Goal: Transaction & Acquisition: Purchase product/service

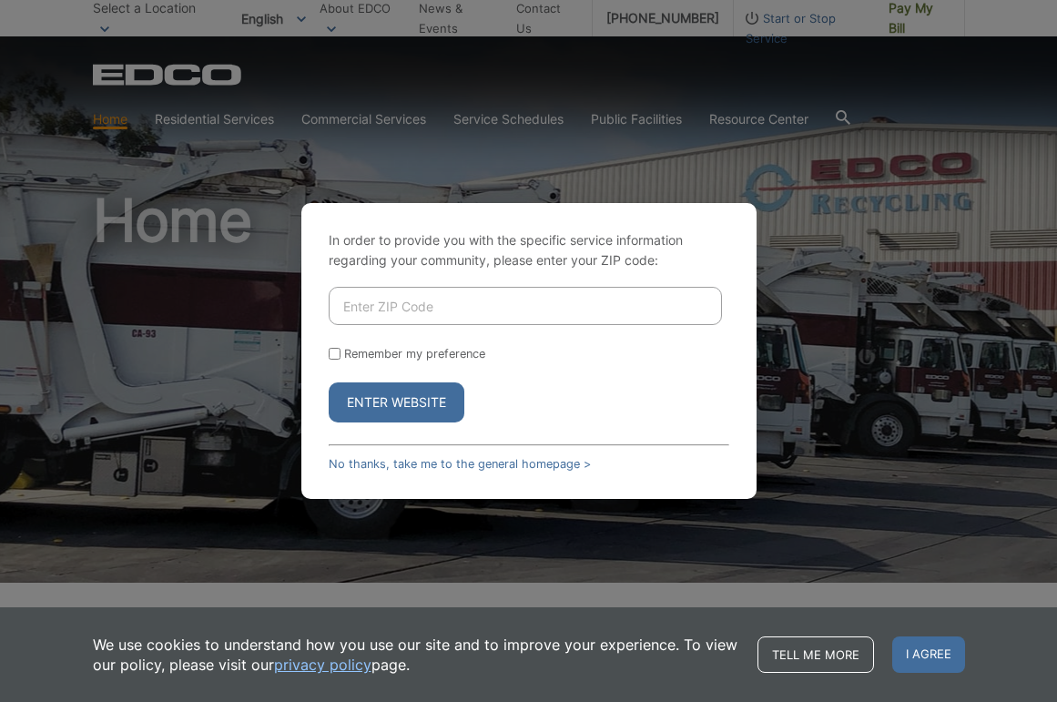
click at [374, 317] on input "Enter ZIP Code" at bounding box center [525, 306] width 393 height 38
type input "92024"
click at [393, 400] on button "Enter Website" at bounding box center [397, 402] width 136 height 40
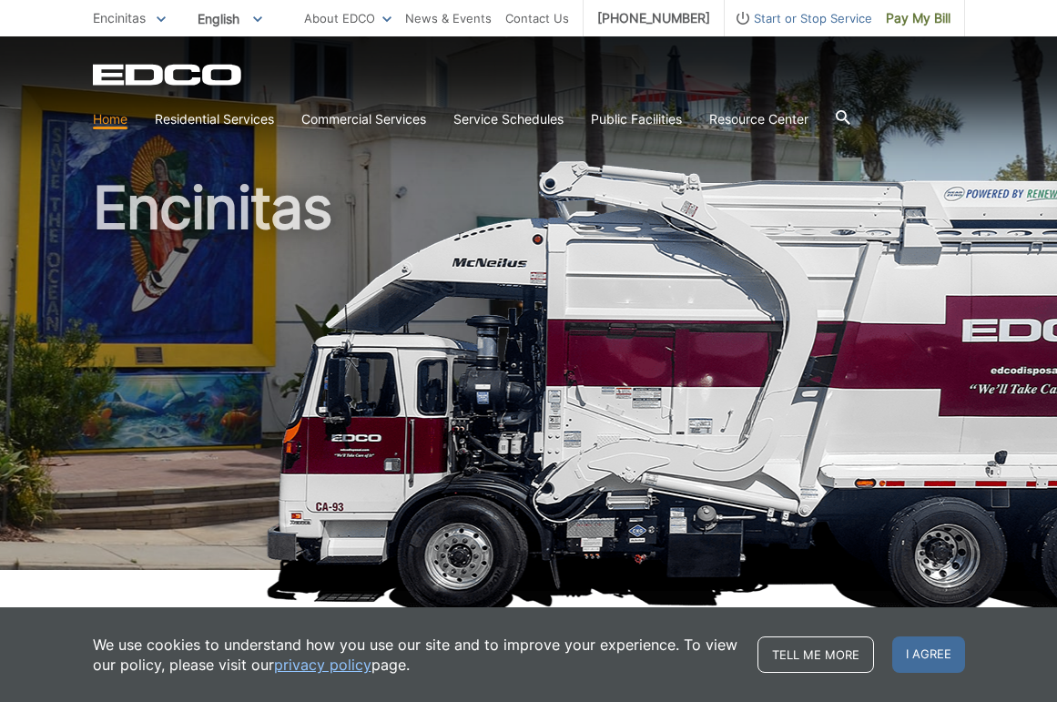
scroll to position [25, 0]
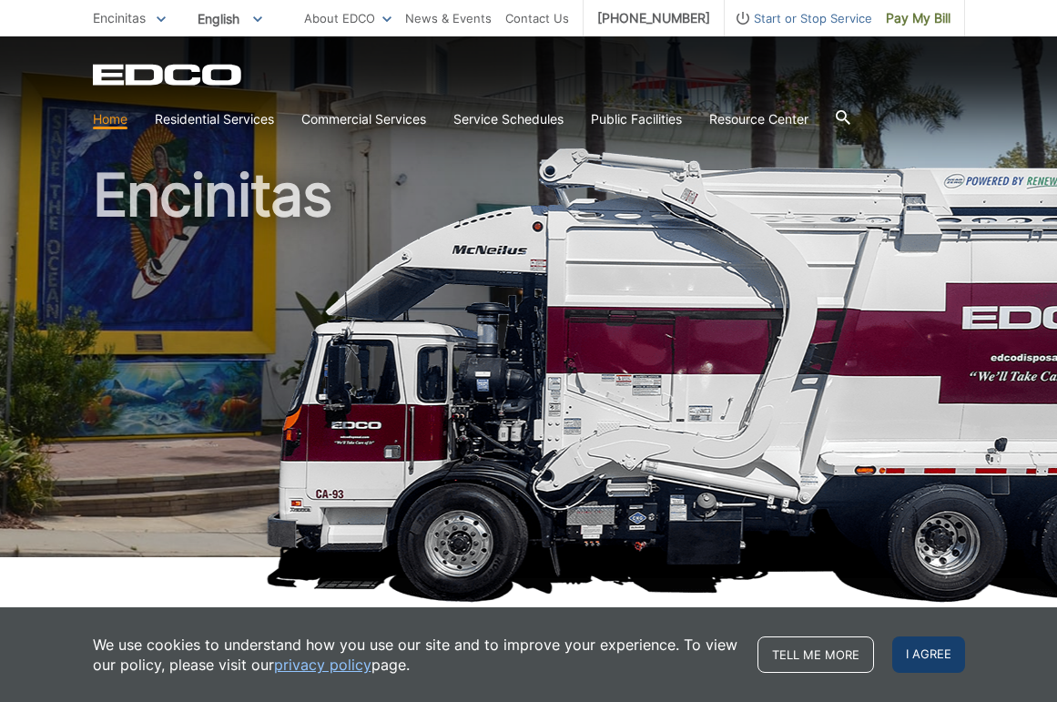
click at [919, 659] on span "I agree" at bounding box center [928, 654] width 73 height 36
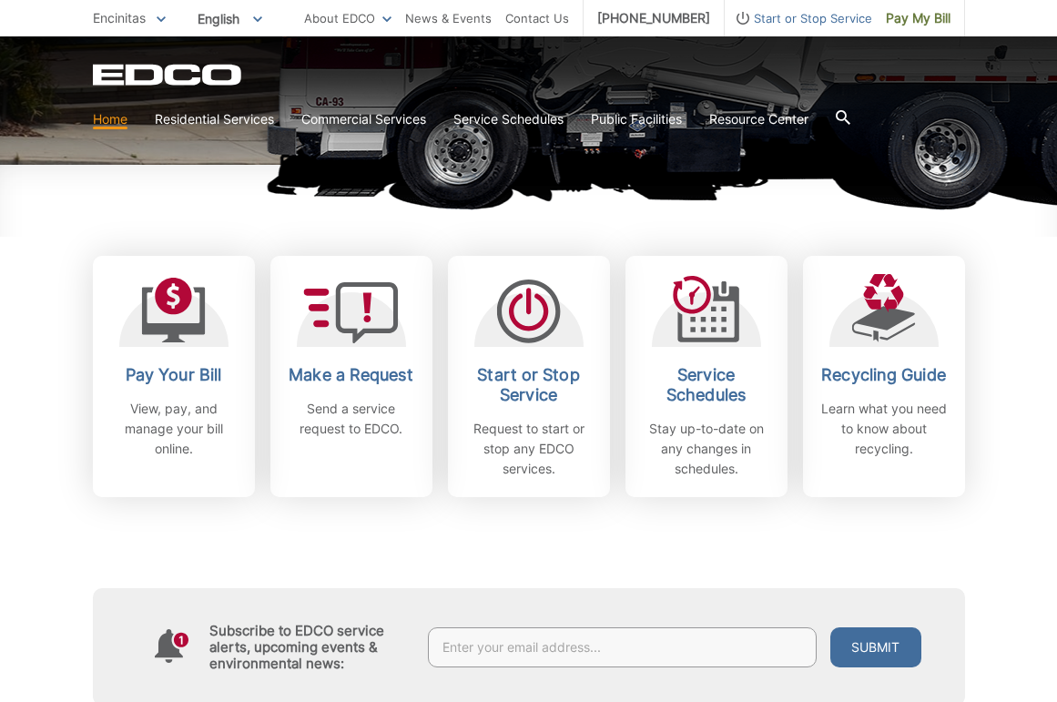
scroll to position [430, 0]
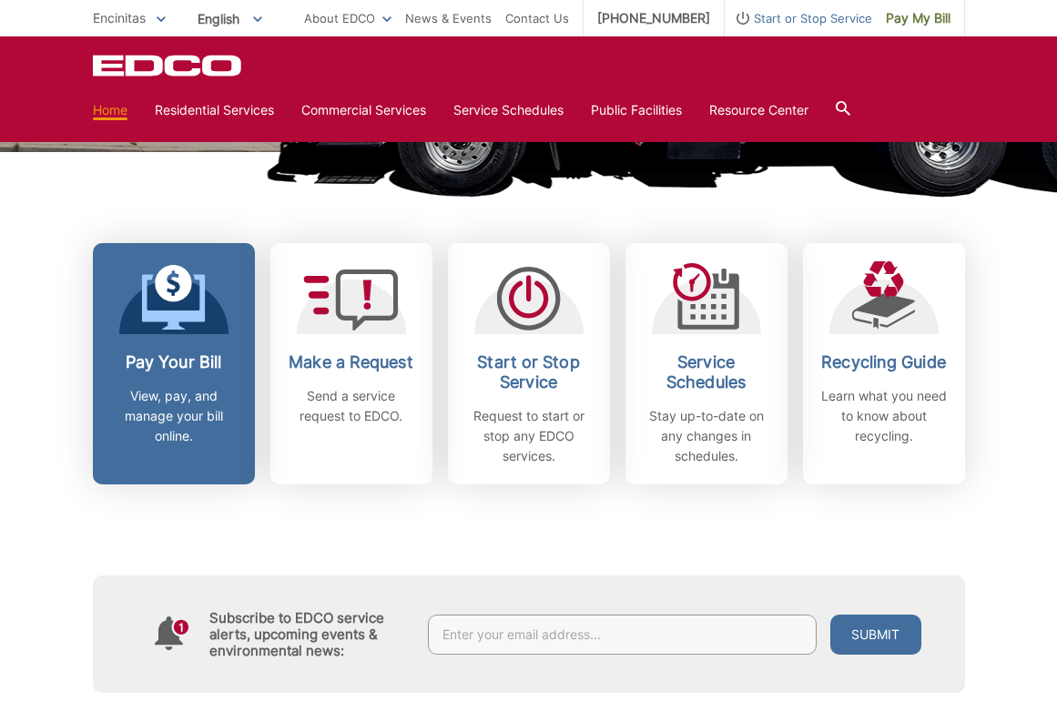
click at [144, 339] on link "Pay Your Bill View, pay, and manage your bill online." at bounding box center [174, 363] width 162 height 241
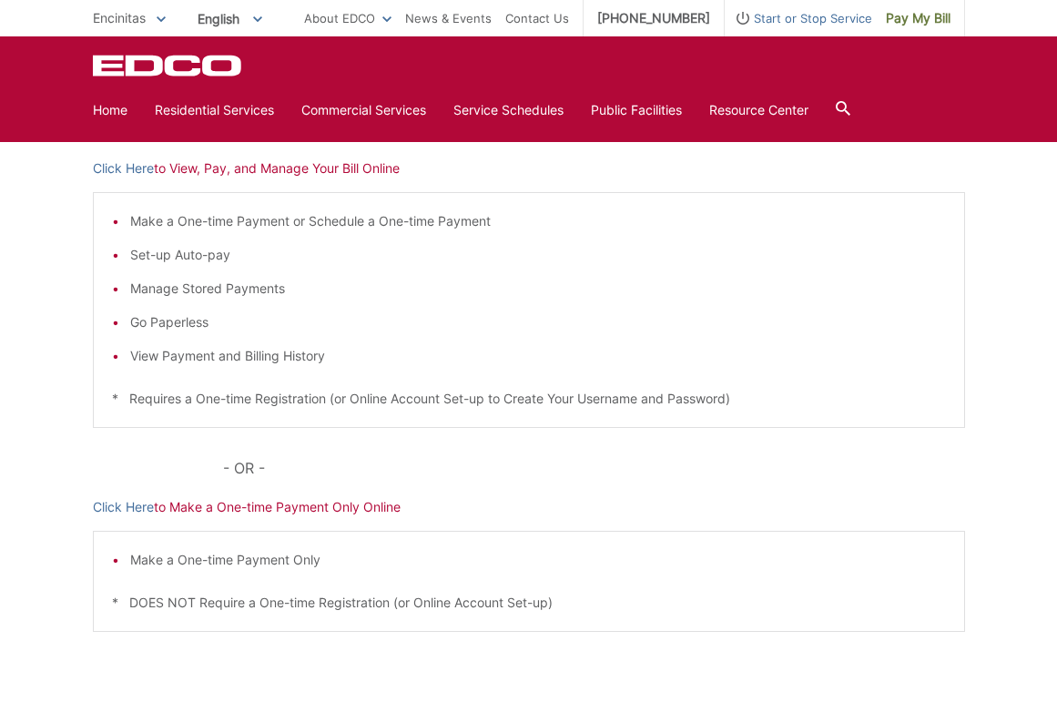
scroll to position [303, 0]
click at [132, 166] on link "Click Here" at bounding box center [123, 167] width 61 height 20
